Goal: Information Seeking & Learning: Learn about a topic

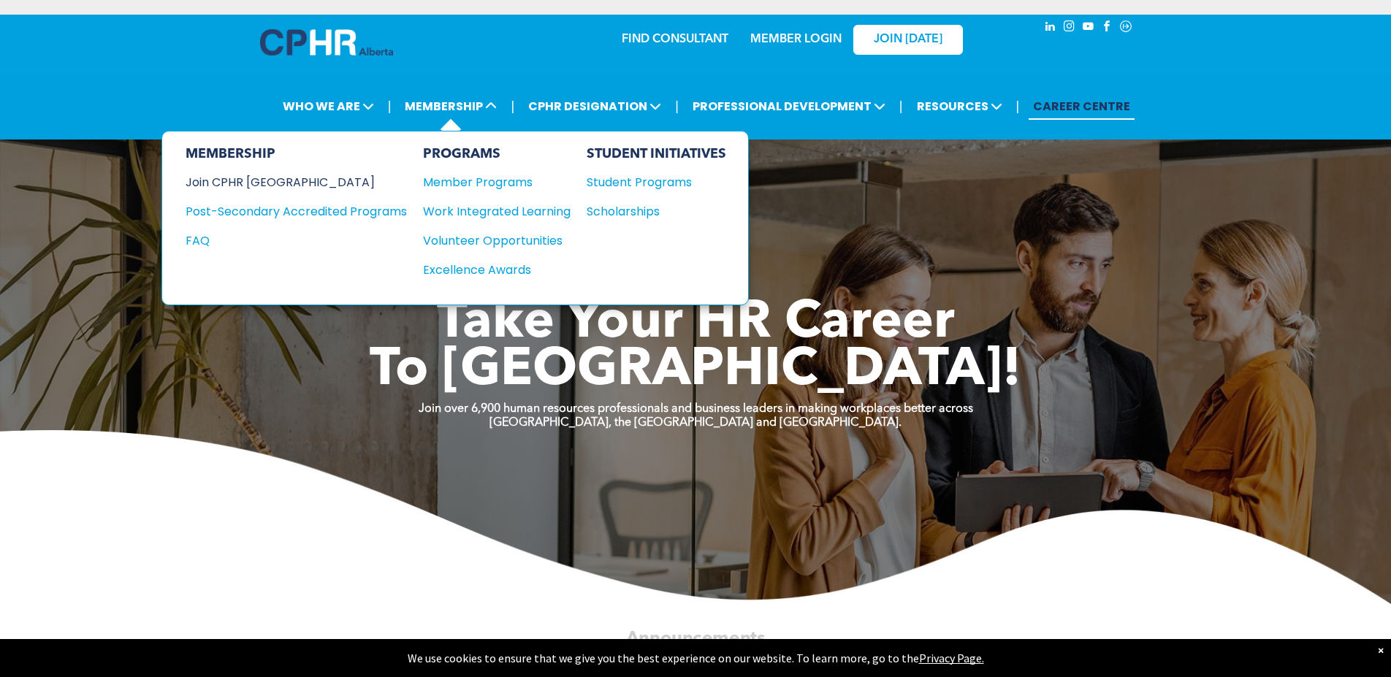
click at [251, 182] on div "Join CPHR [GEOGRAPHIC_DATA]" at bounding box center [285, 182] width 199 height 18
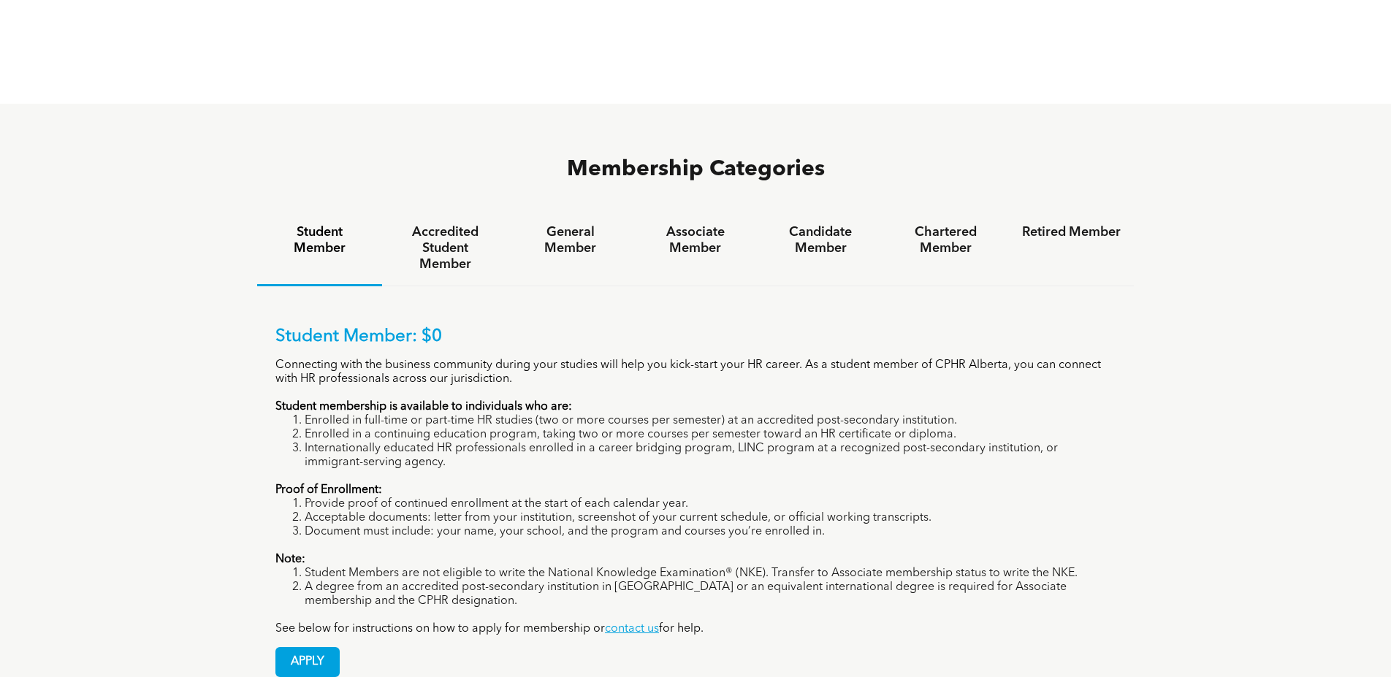
scroll to position [950, 0]
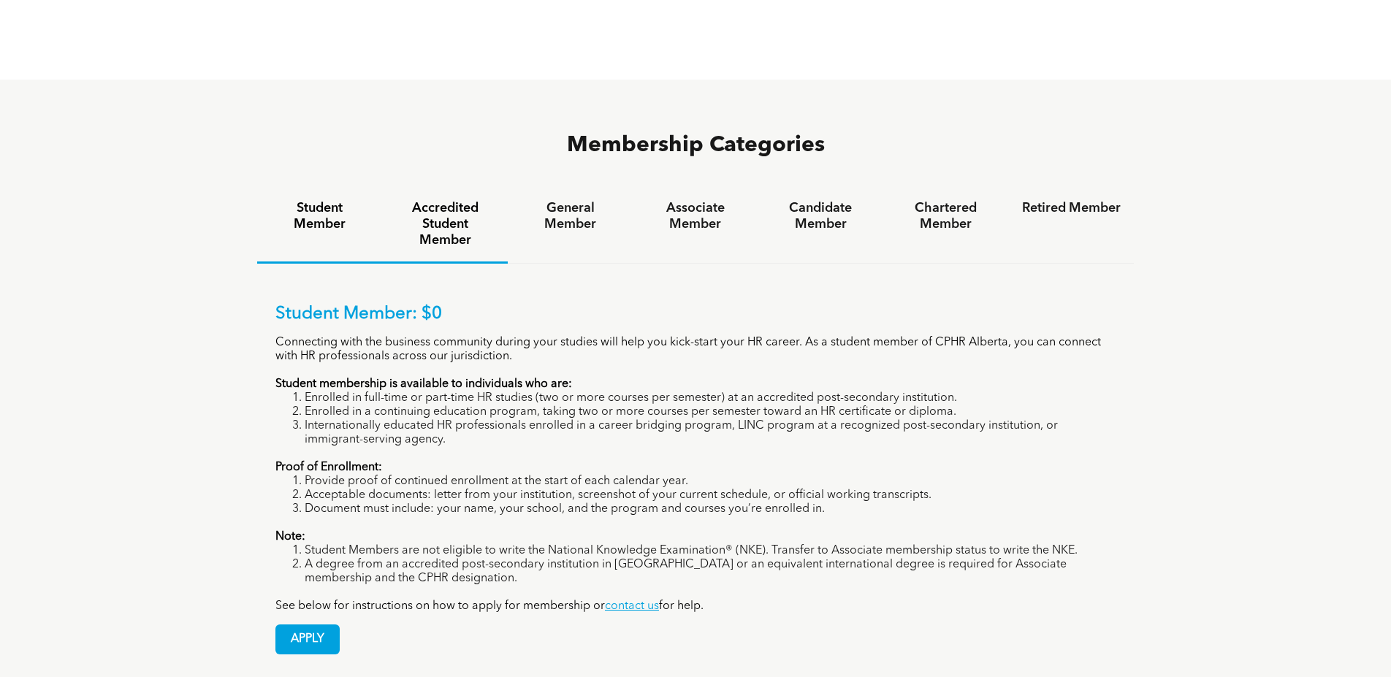
click at [447, 200] on h4 "Accredited Student Member" at bounding box center [444, 224] width 99 height 48
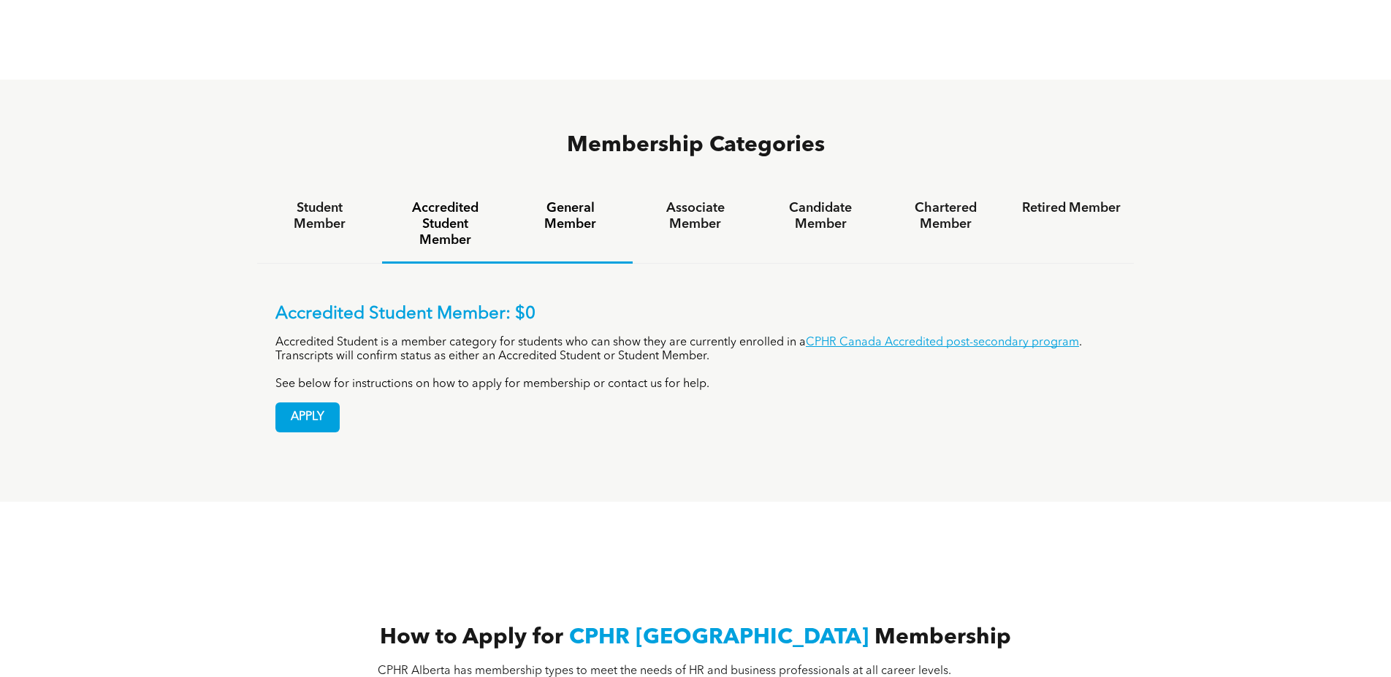
click at [546, 200] on h4 "General Member" at bounding box center [570, 216] width 99 height 32
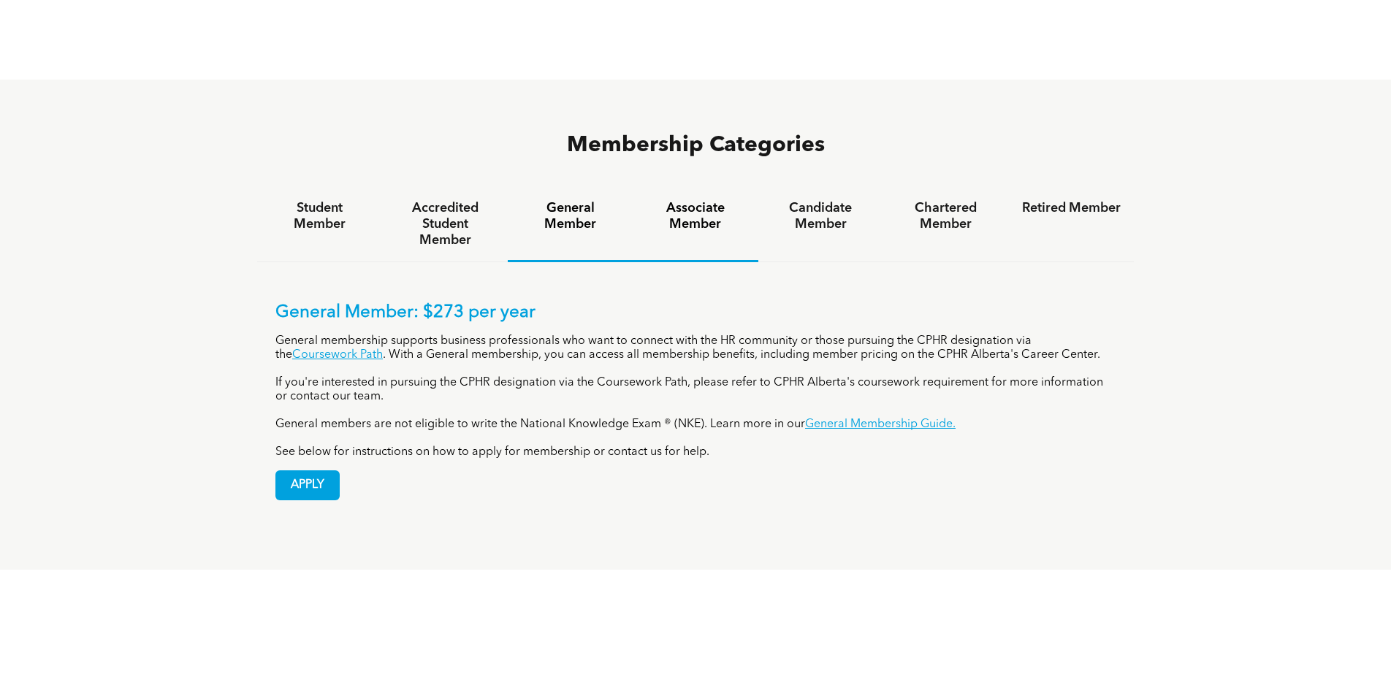
click at [691, 200] on h4 "Associate Member" at bounding box center [695, 216] width 99 height 32
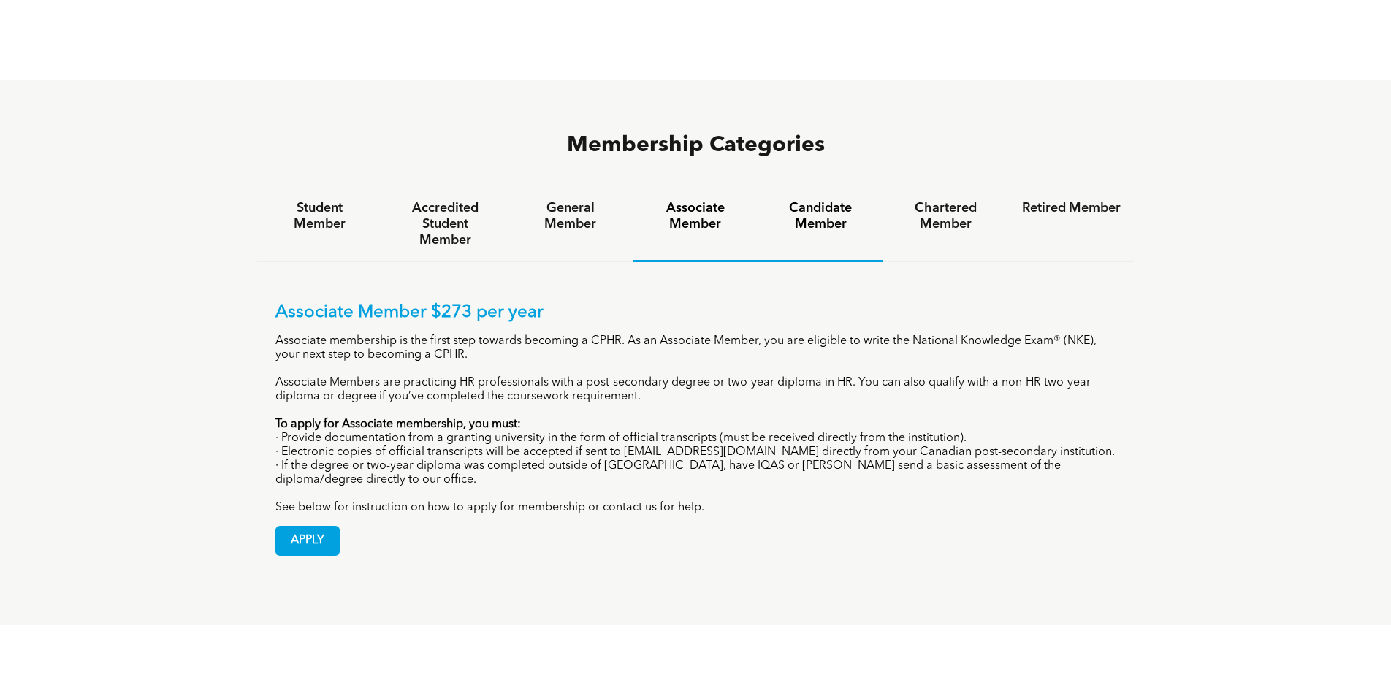
click at [815, 200] on h4 "Candidate Member" at bounding box center [820, 216] width 99 height 32
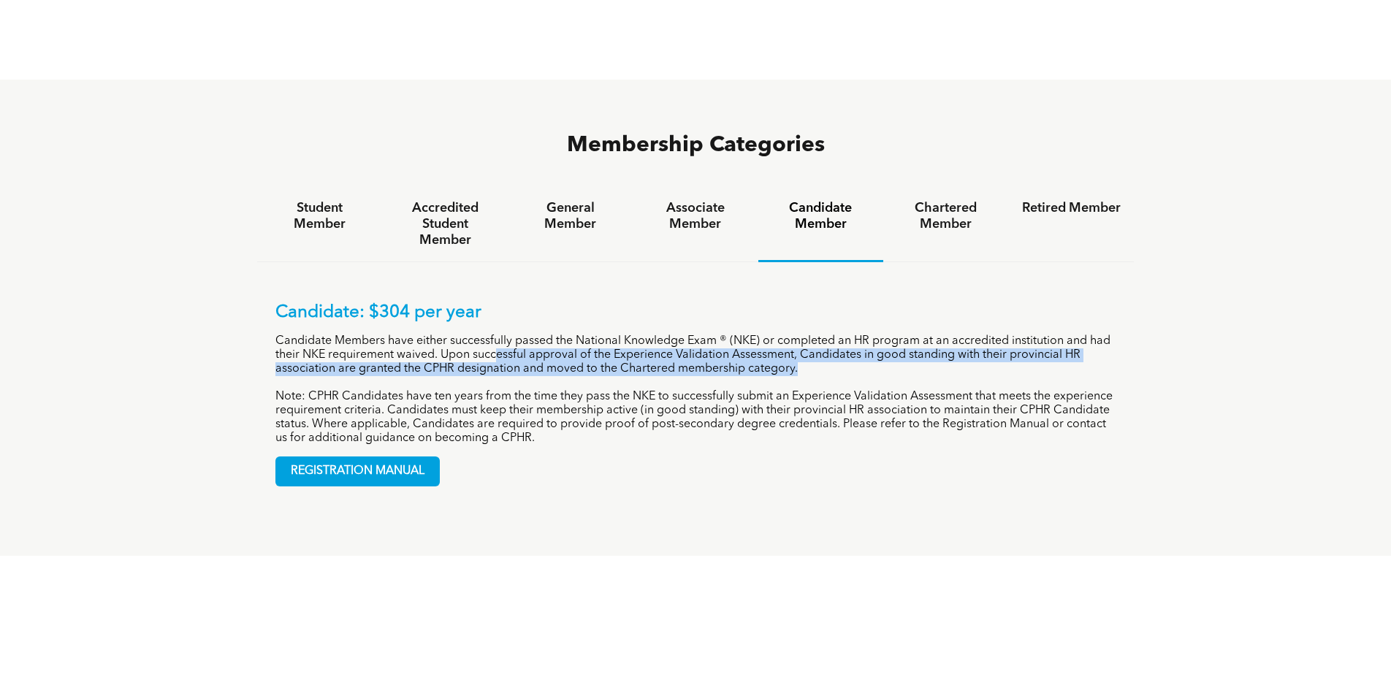
drag, startPoint x: 500, startPoint y: 297, endPoint x: 1091, endPoint y: 318, distance: 591.4
click at [1091, 318] on div "Candidate: $304 per year Candidate Members have either successfully passed the …" at bounding box center [695, 373] width 840 height 143
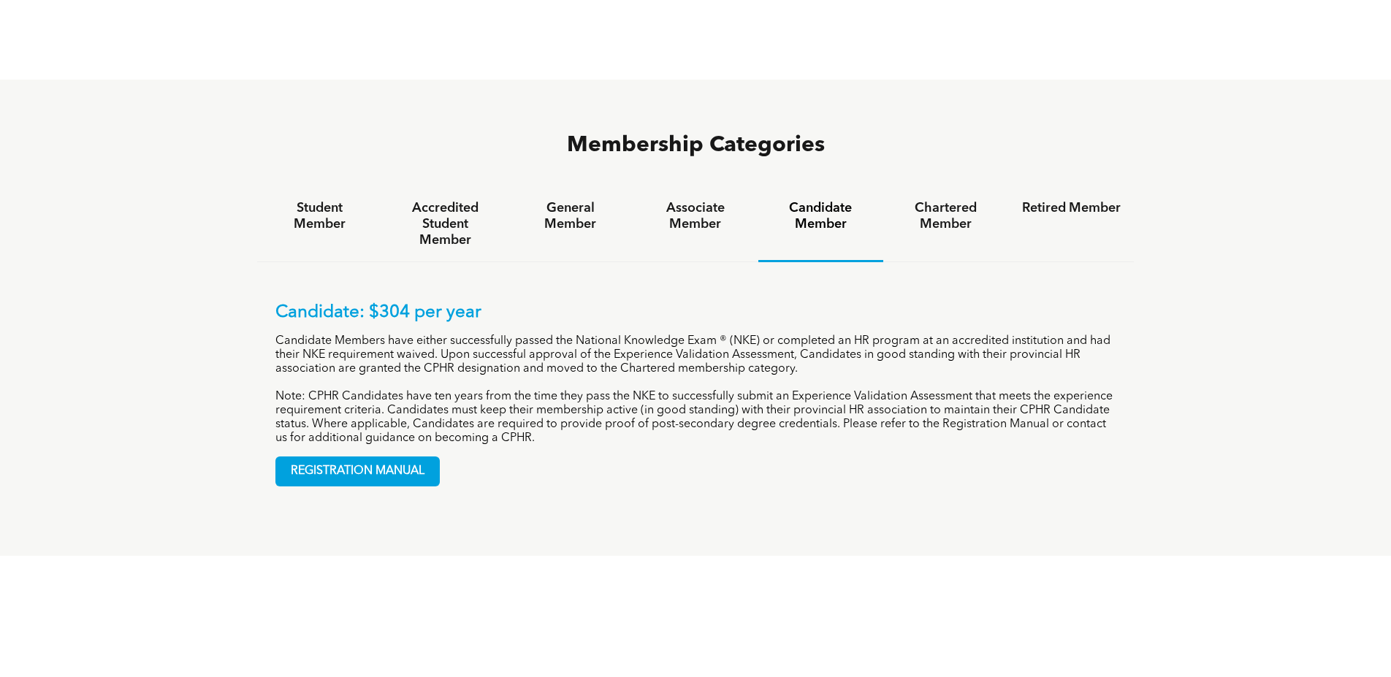
click at [425, 390] on p "Note: CPHR Candidates have ten years from the time they pass the NKE to success…" at bounding box center [695, 418] width 840 height 56
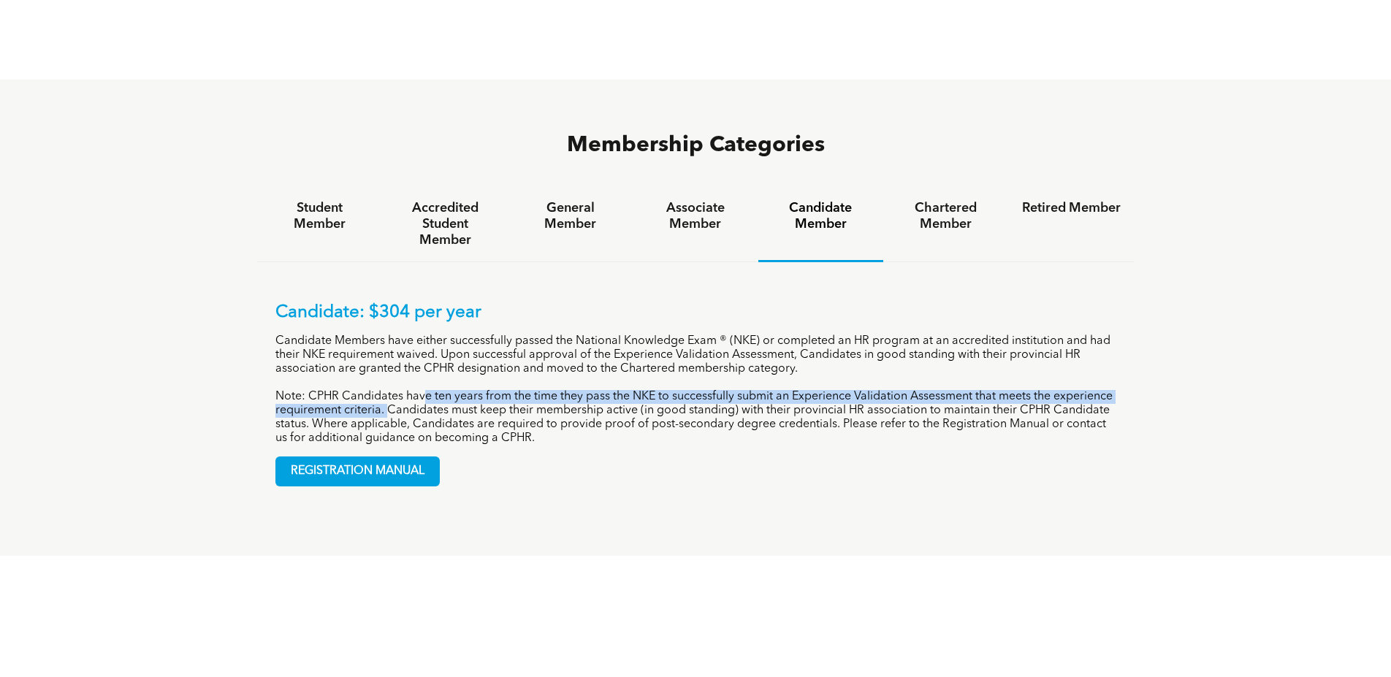
drag, startPoint x: 424, startPoint y: 341, endPoint x: 418, endPoint y: 353, distance: 13.1
click at [418, 390] on p "Note: CPHR Candidates have ten years from the time they pass the NKE to success…" at bounding box center [695, 418] width 840 height 56
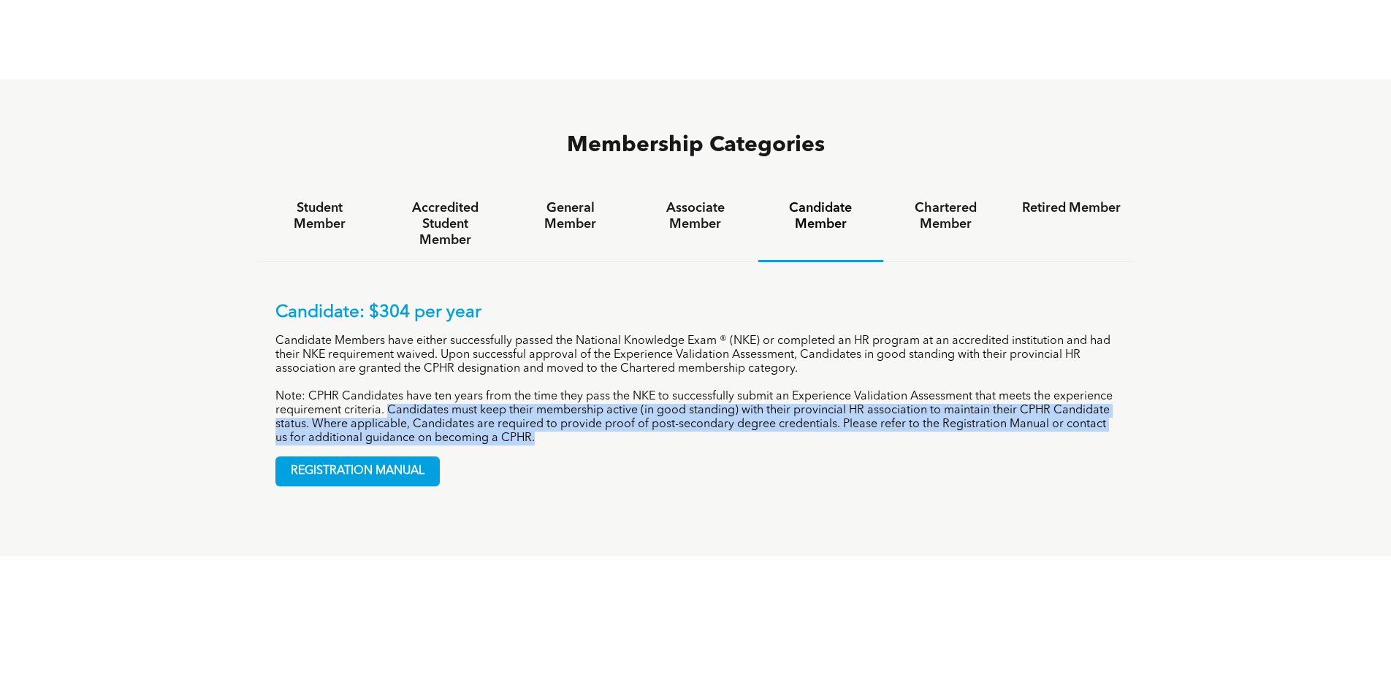
drag, startPoint x: 418, startPoint y: 353, endPoint x: 754, endPoint y: 380, distance: 337.1
click at [754, 390] on p "Note: CPHR Candidates have ten years from the time they pass the NKE to success…" at bounding box center [695, 418] width 840 height 56
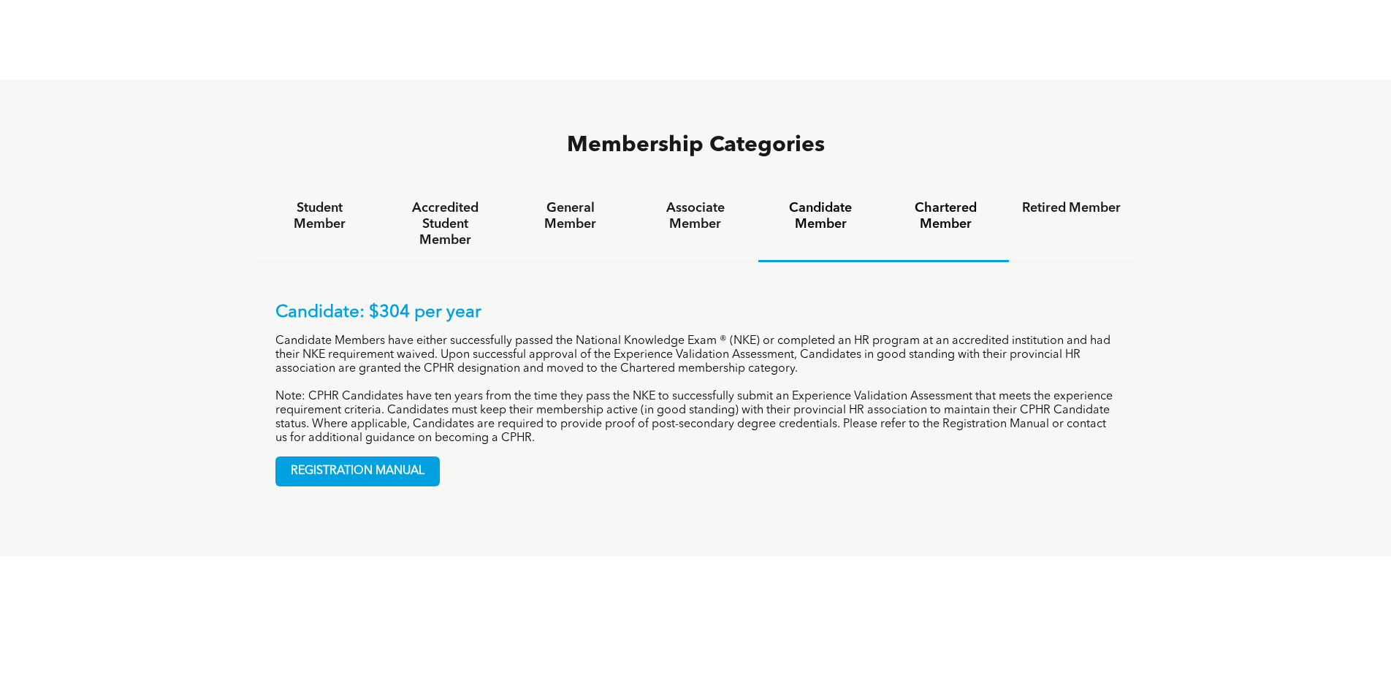
click at [945, 200] on h4 "Chartered Member" at bounding box center [945, 216] width 99 height 32
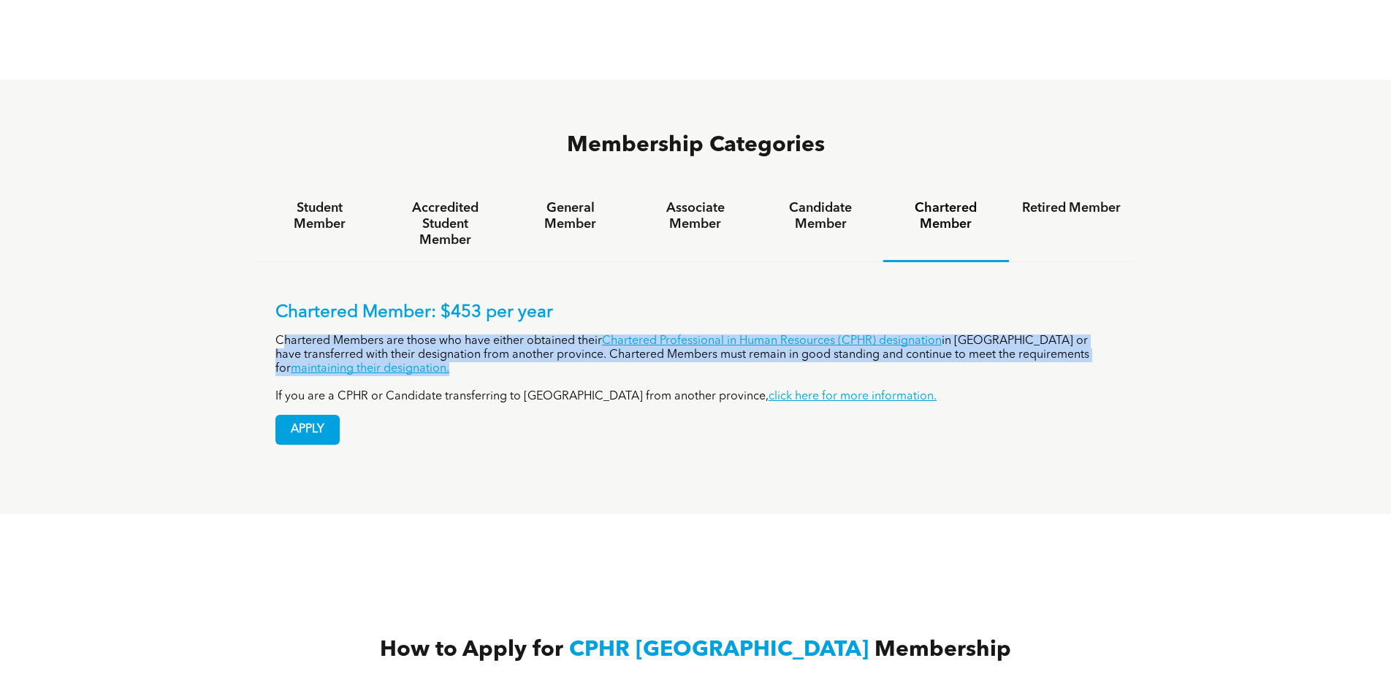
drag, startPoint x: 283, startPoint y: 280, endPoint x: 389, endPoint y: 313, distance: 111.8
click at [389, 335] on p "Chartered Members are those who have either obtained their Chartered Profession…" at bounding box center [695, 356] width 840 height 42
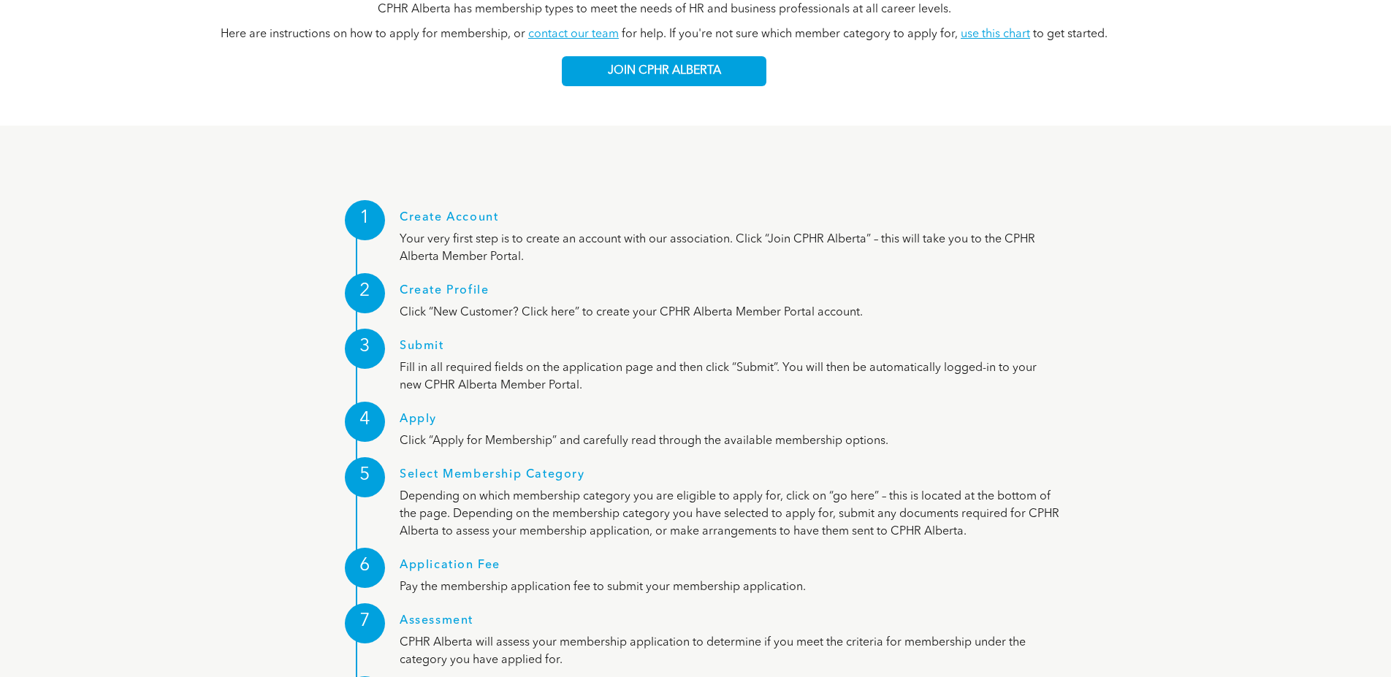
scroll to position [1680, 0]
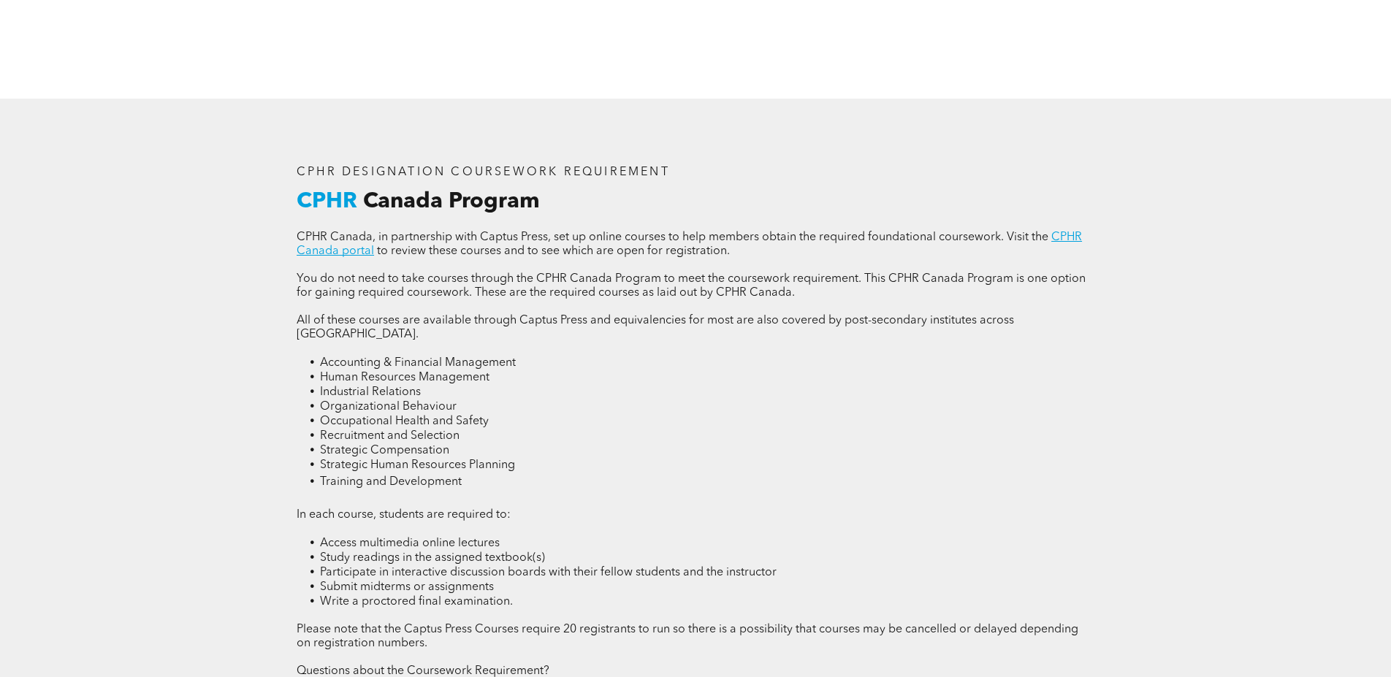
scroll to position [1899, 0]
